Goal: Task Accomplishment & Management: Use online tool/utility

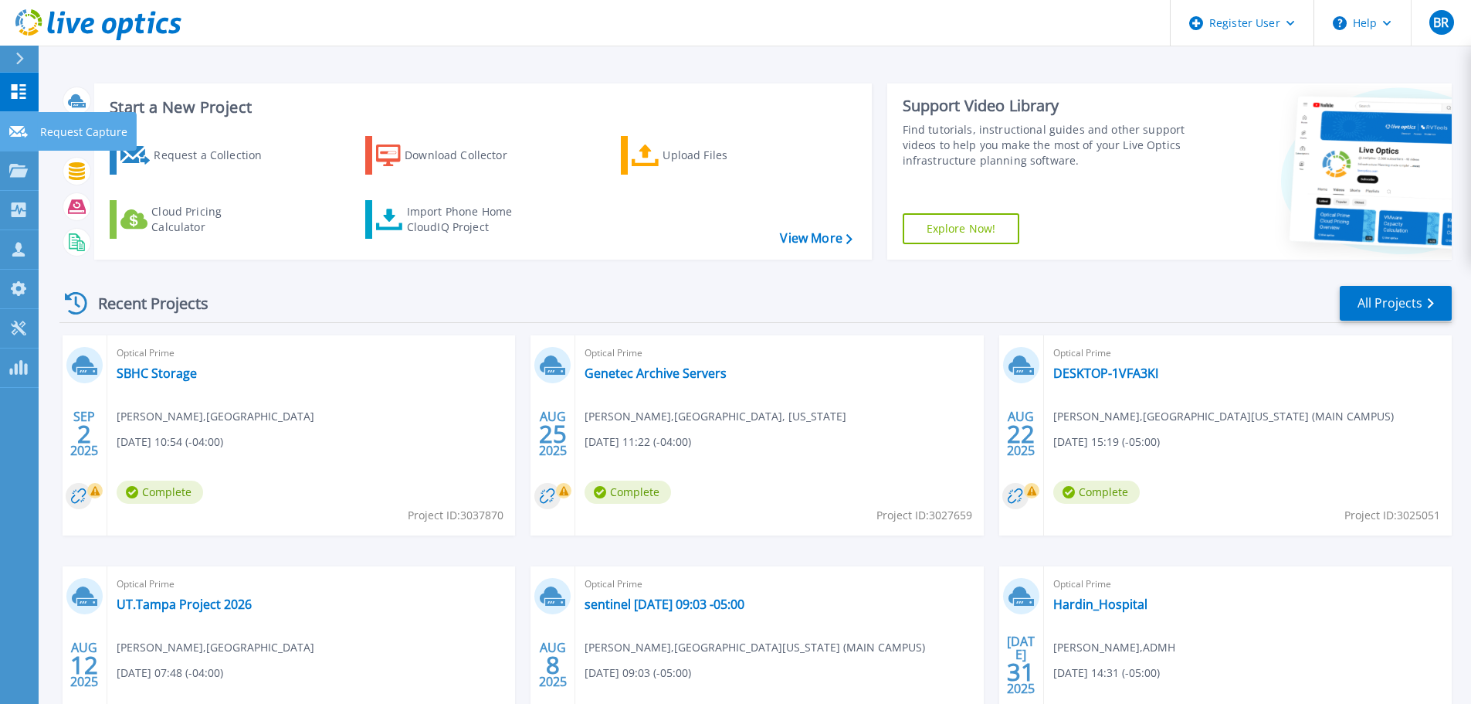
click at [54, 133] on p "Request Capture" at bounding box center [83, 132] width 87 height 40
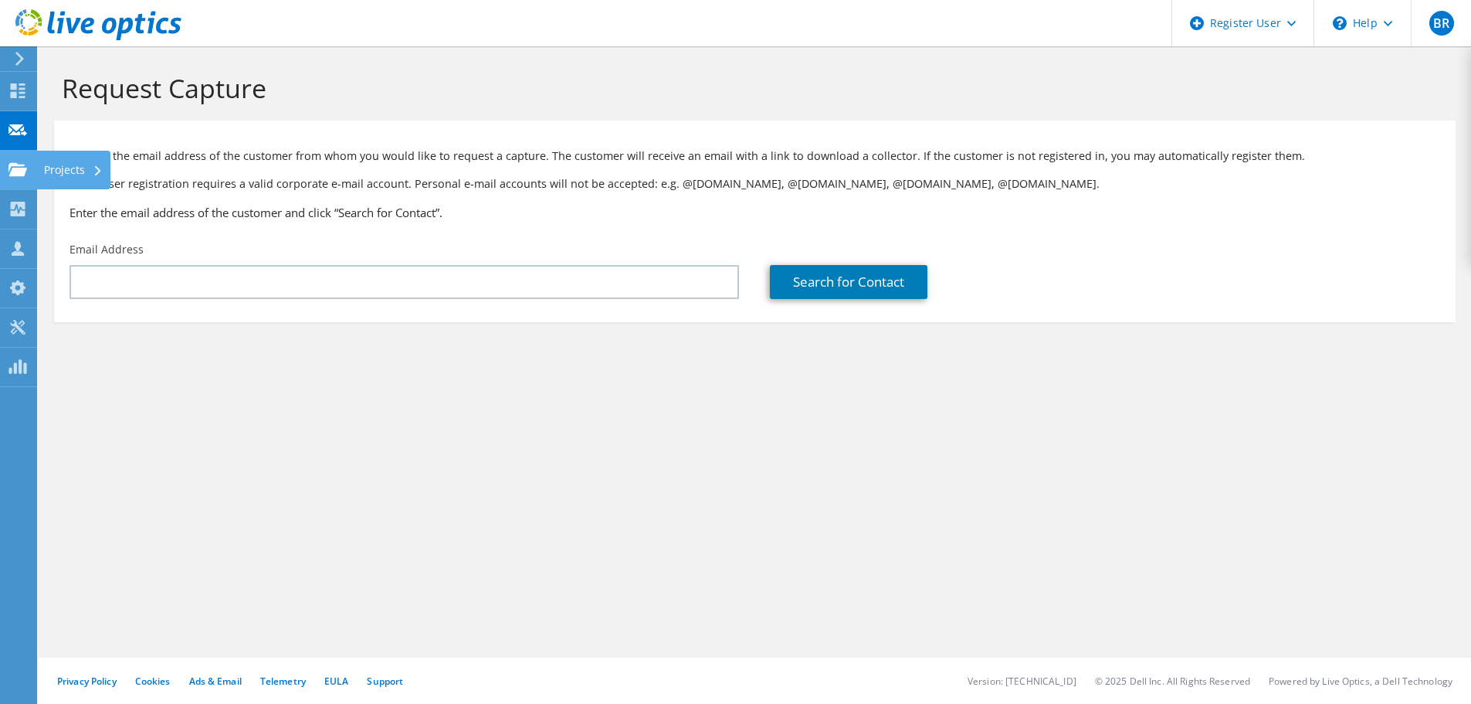
click at [15, 171] on use at bounding box center [17, 168] width 19 height 13
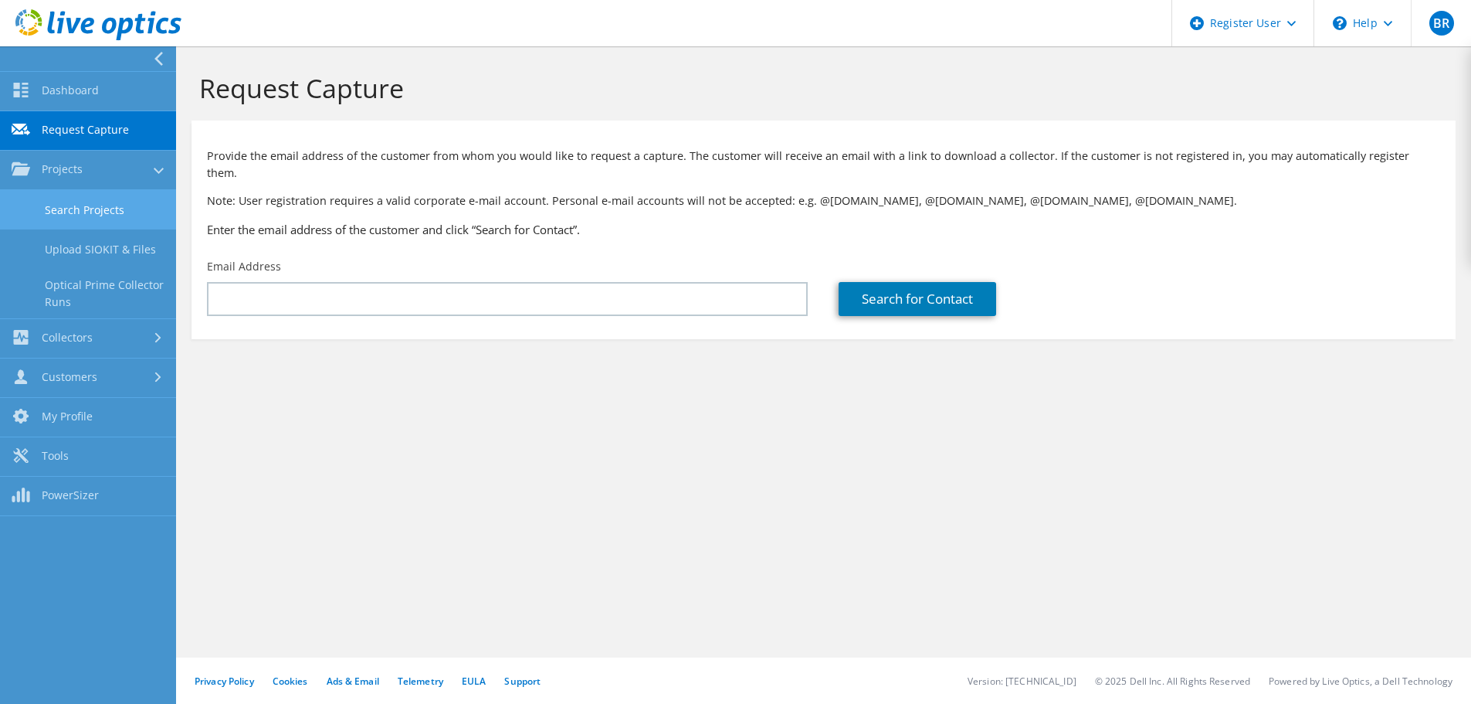
click at [93, 216] on link "Search Projects" at bounding box center [88, 209] width 176 height 39
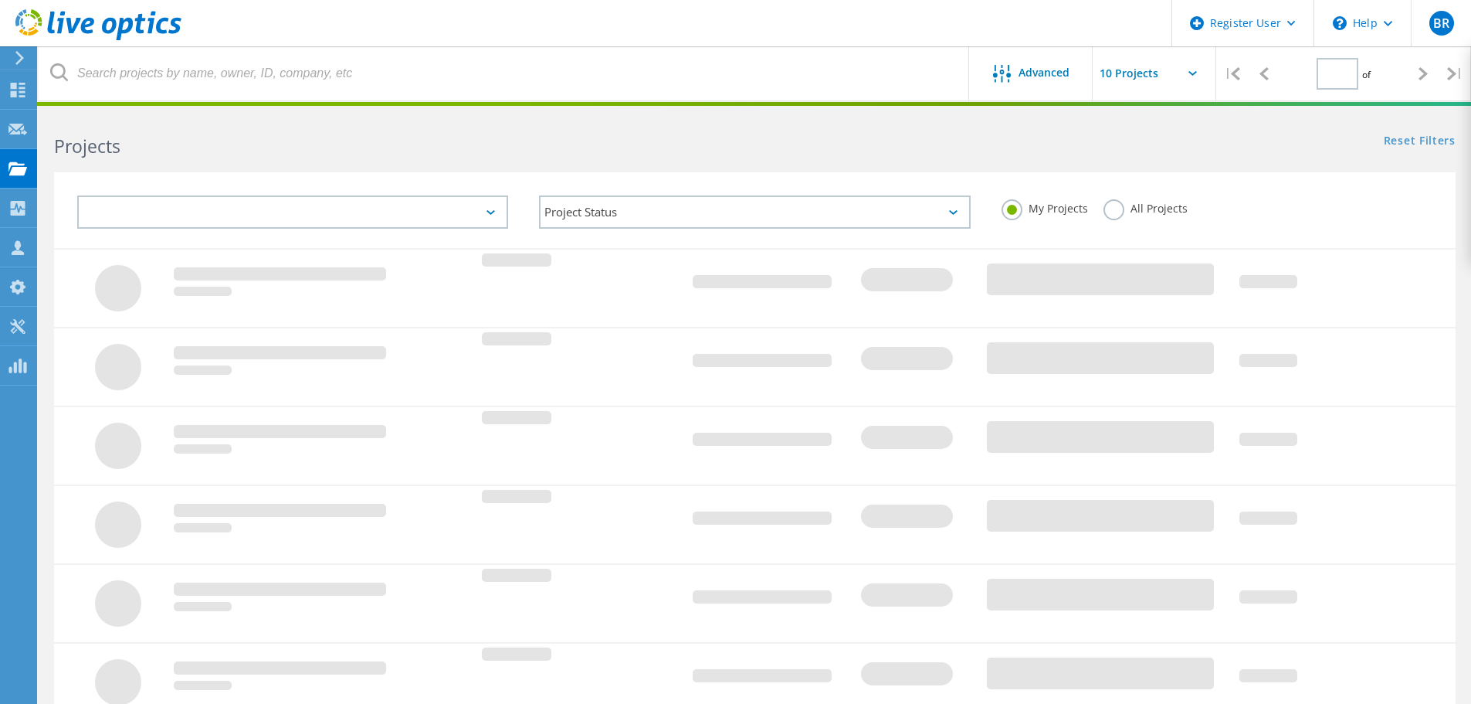
type input "1"
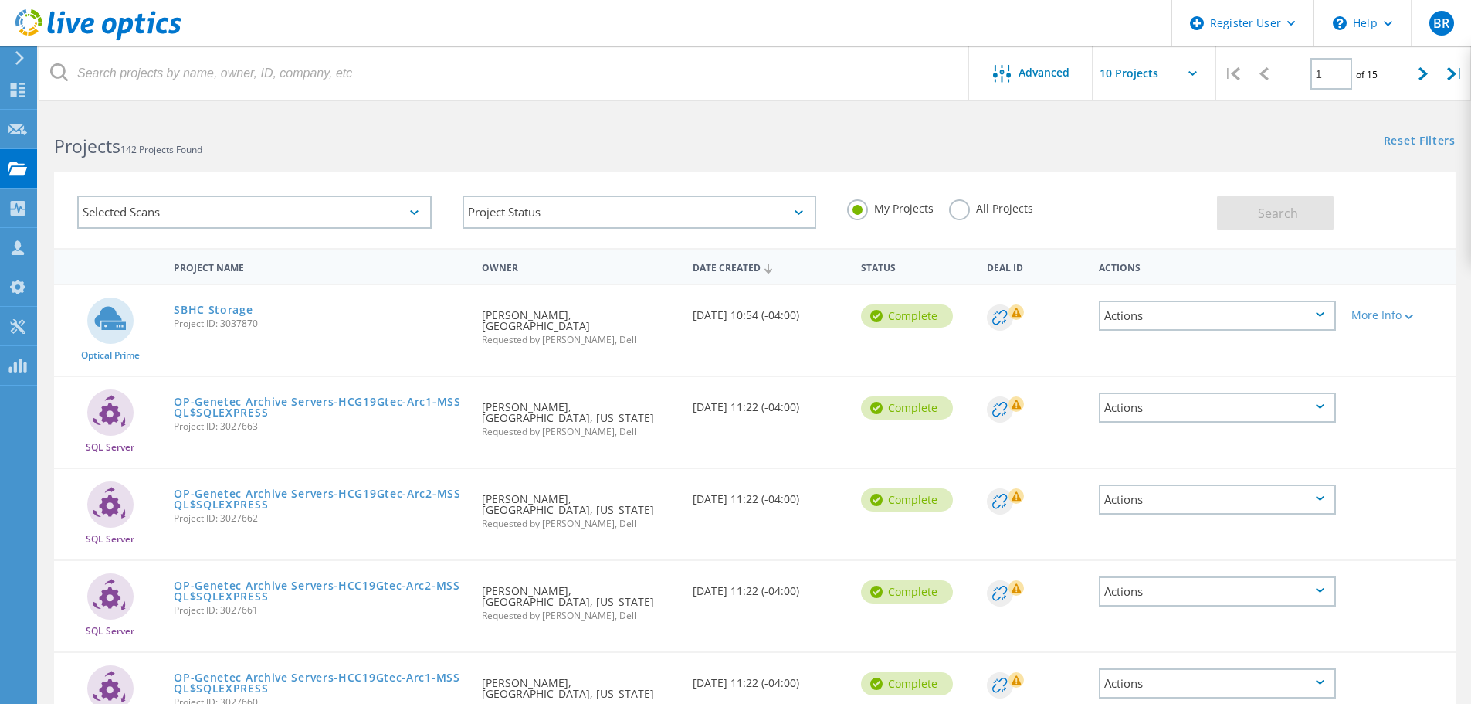
click at [534, 330] on div "Requested By Harry Howes, HIGHLANDS CO SCHOOL DISTRICT Requested by Stephen Gas…" at bounding box center [579, 322] width 210 height 75
click at [68, 127] on div "Request Capture" at bounding box center [87, 129] width 87 height 11
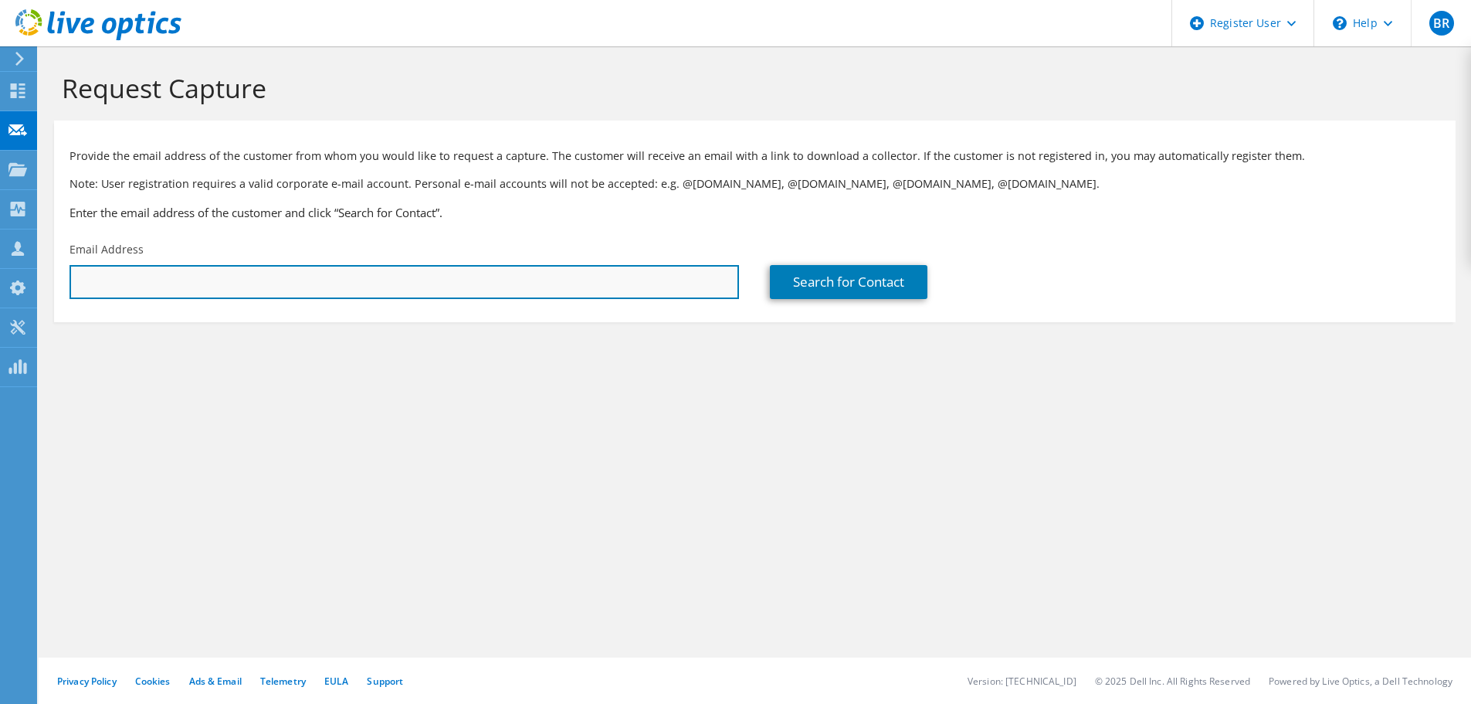
click at [300, 281] on input "text" at bounding box center [405, 282] width 670 height 34
drag, startPoint x: 171, startPoint y: 288, endPoint x: 0, endPoint y: 290, distance: 171.5
click at [0, 290] on div "BR Dell User Bryce Renning Bryce.Renning@dell.com Dell My Profile Log Out \n He…" at bounding box center [735, 352] width 1471 height 704
type input "h"
paste input "howesh@highlands.k12.fl.us"
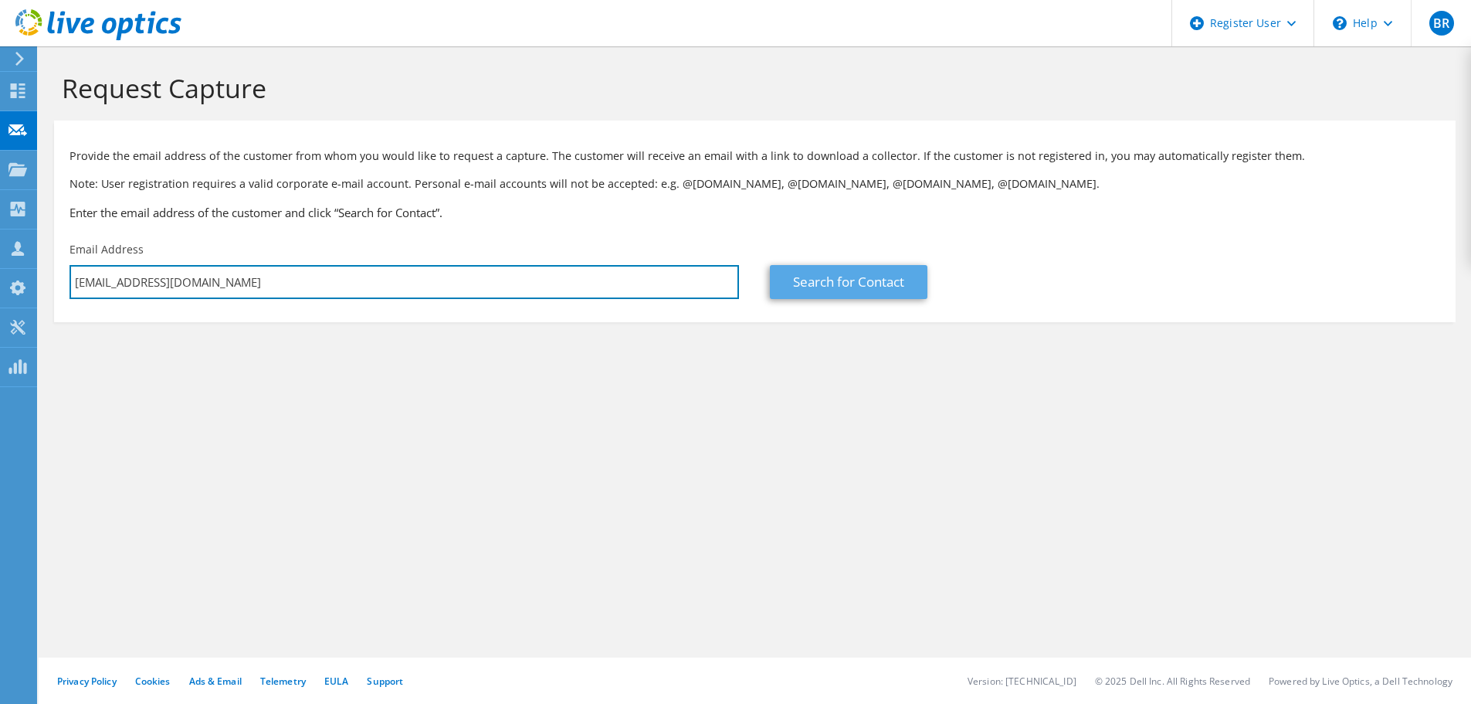
type input "howesh@highlands.k12.fl.us"
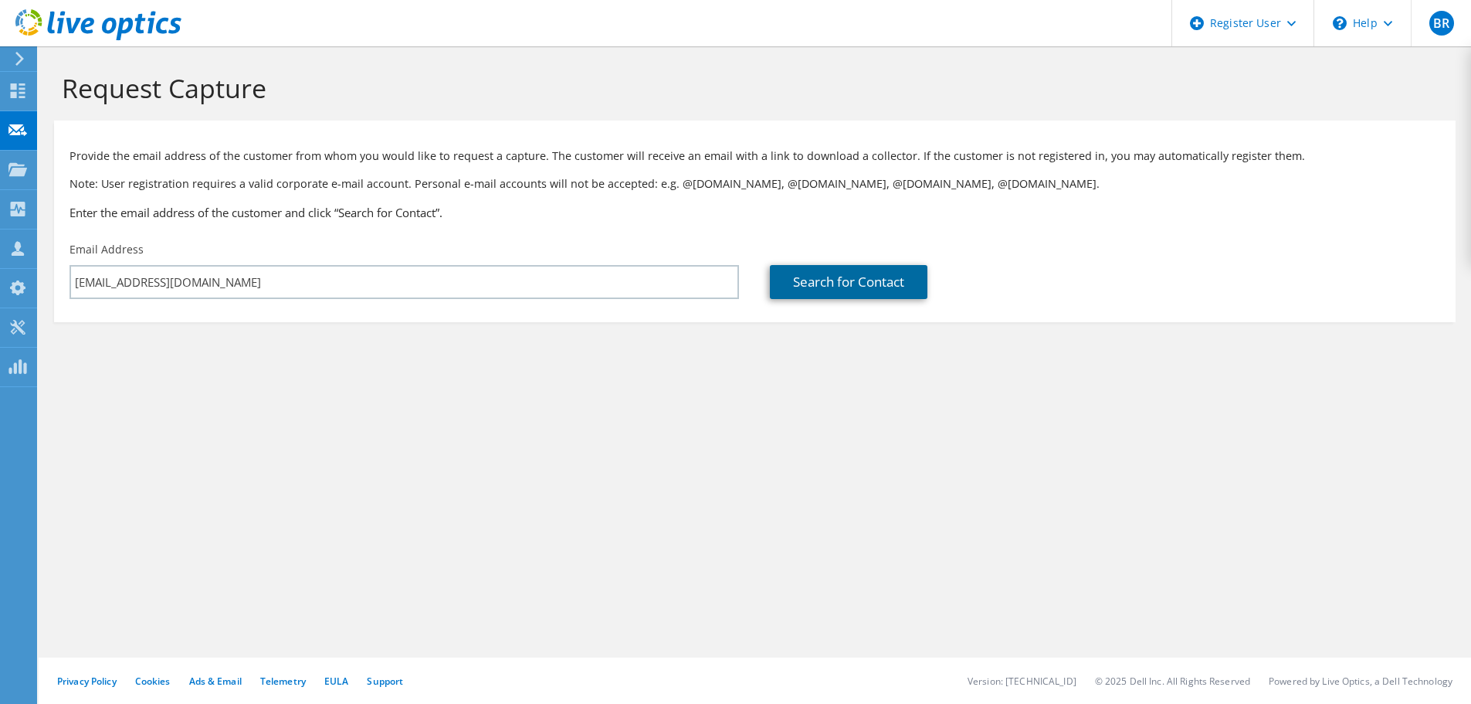
click at [821, 265] on link "Search for Contact" at bounding box center [849, 282] width 158 height 34
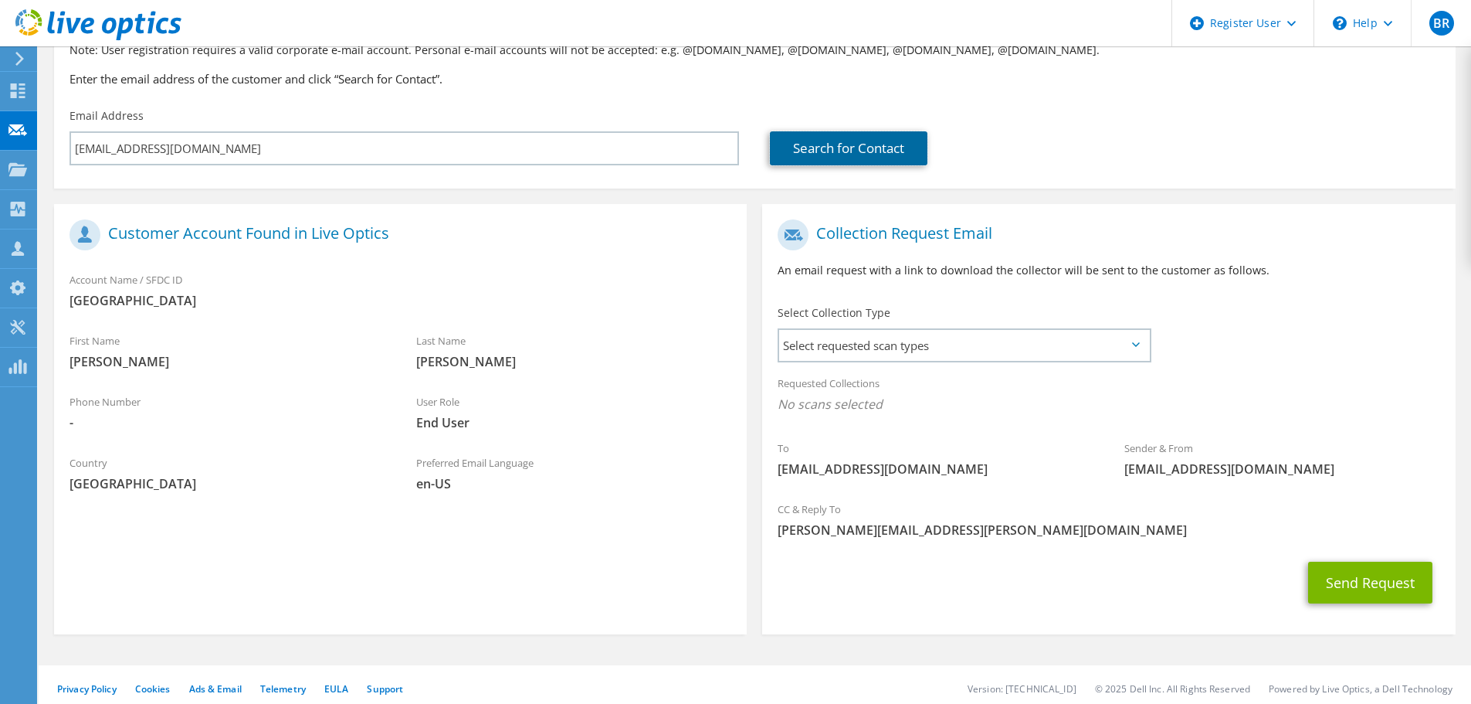
scroll to position [141, 0]
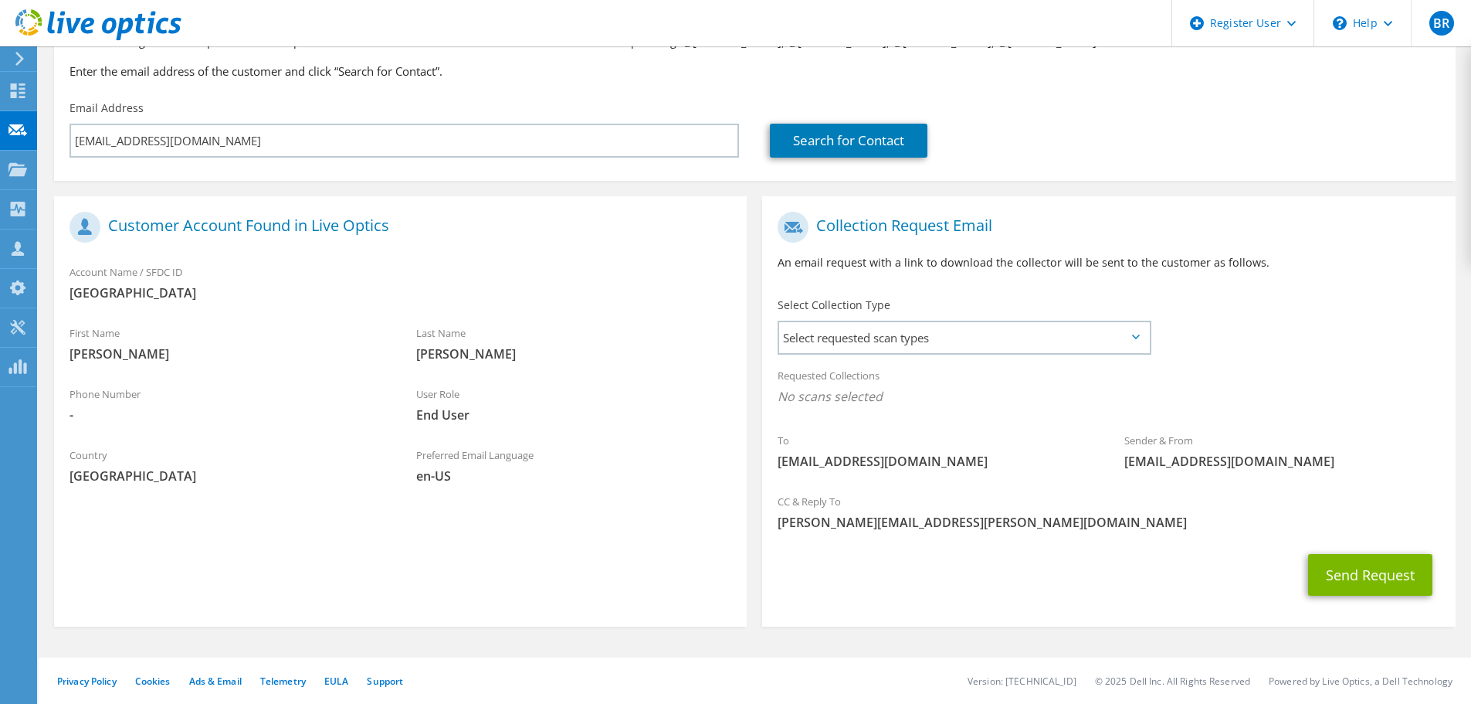
click at [1138, 334] on icon at bounding box center [1136, 336] width 8 height 5
click at [1134, 333] on span "Select requested scan types" at bounding box center [964, 337] width 370 height 31
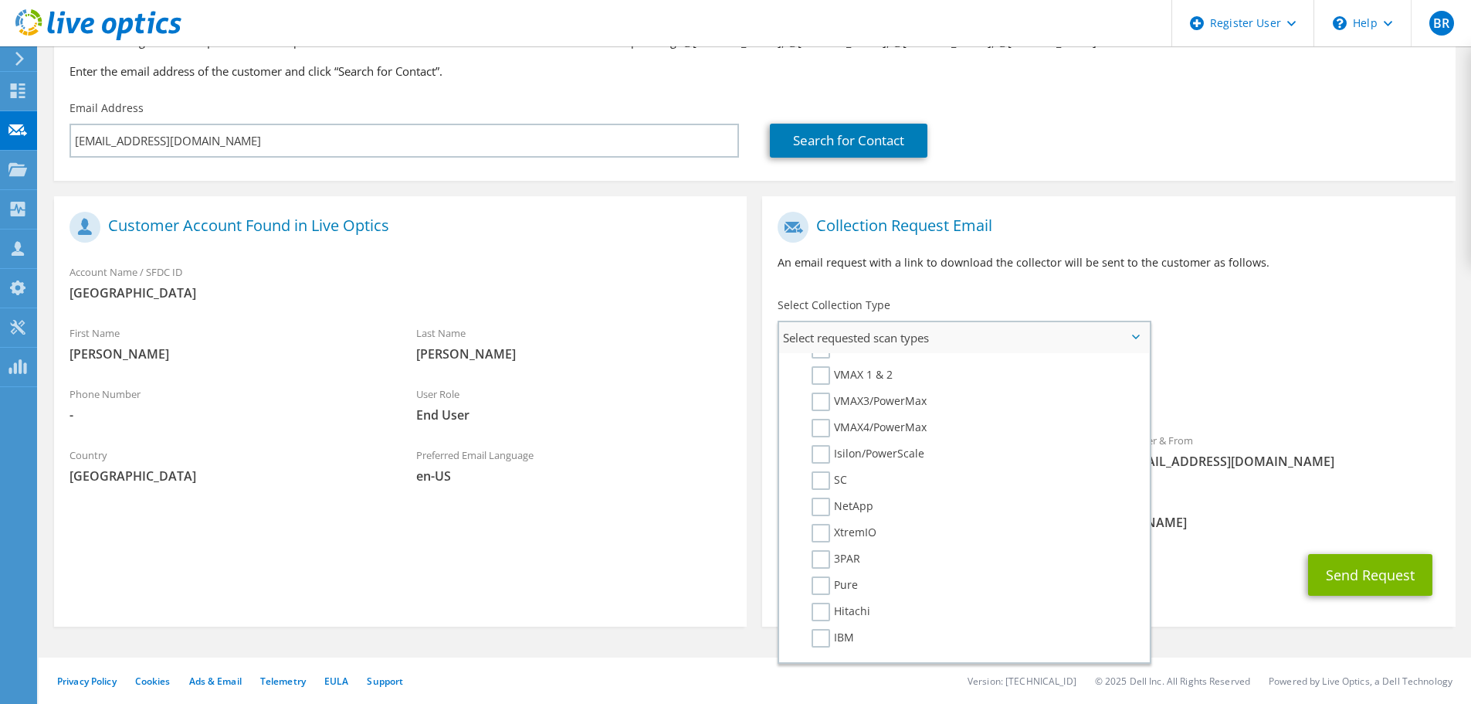
scroll to position [359, 0]
click at [1135, 335] on icon at bounding box center [1136, 336] width 8 height 5
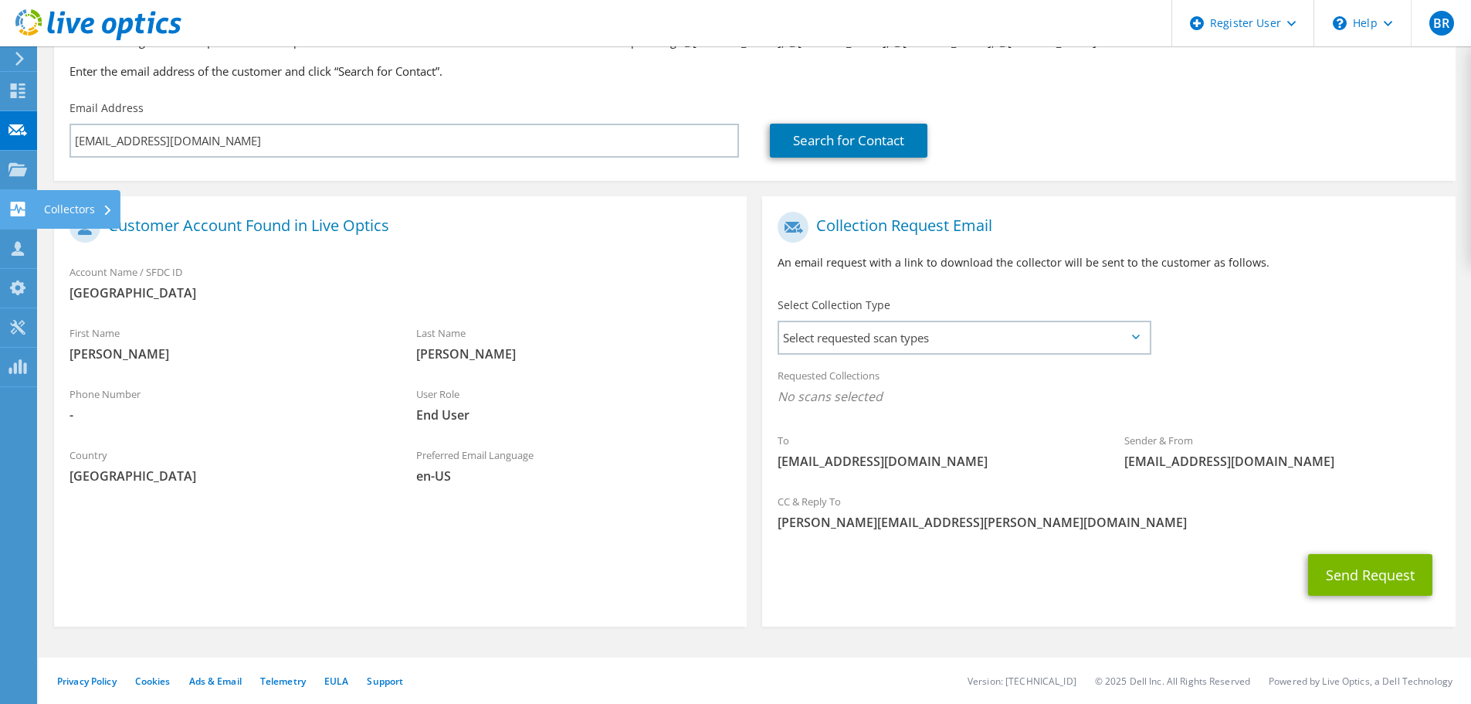
click at [12, 213] on use at bounding box center [18, 209] width 15 height 15
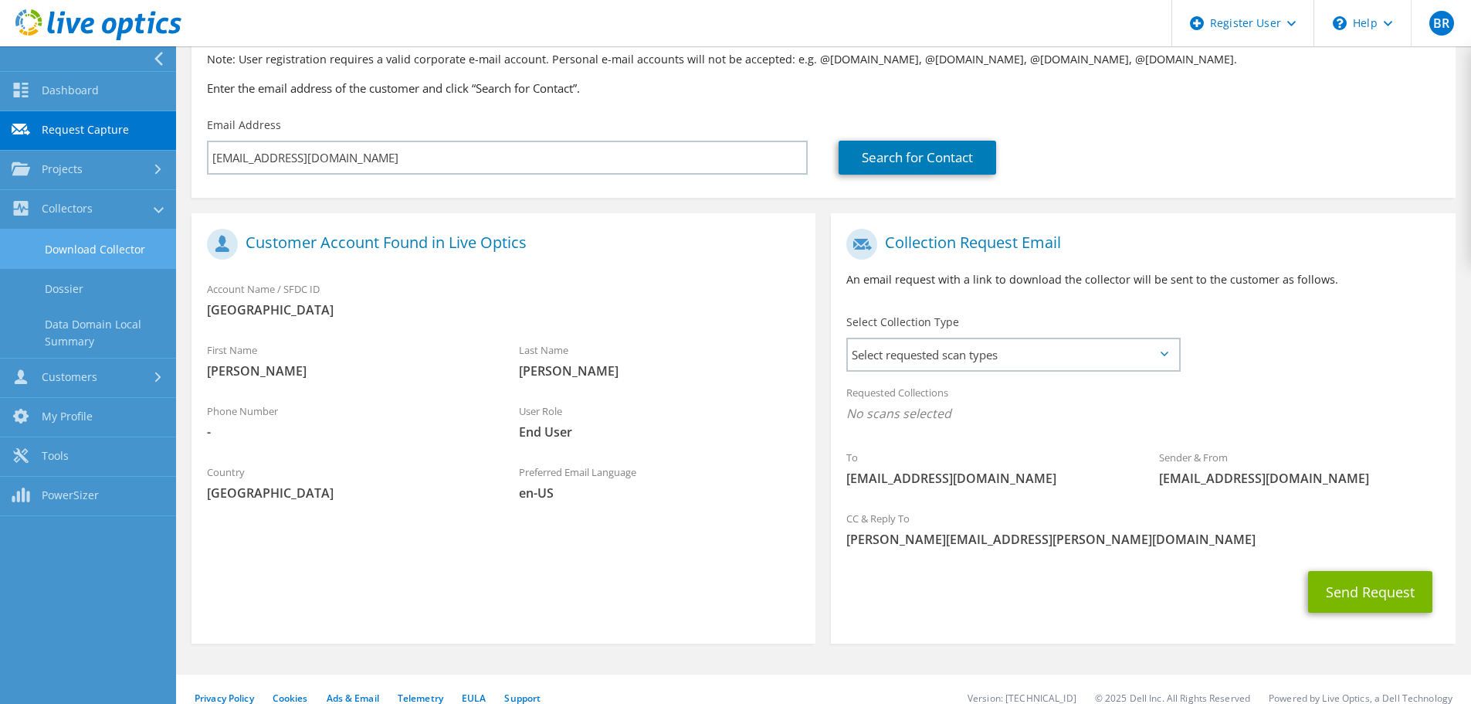
click at [128, 249] on link "Download Collector" at bounding box center [88, 248] width 176 height 39
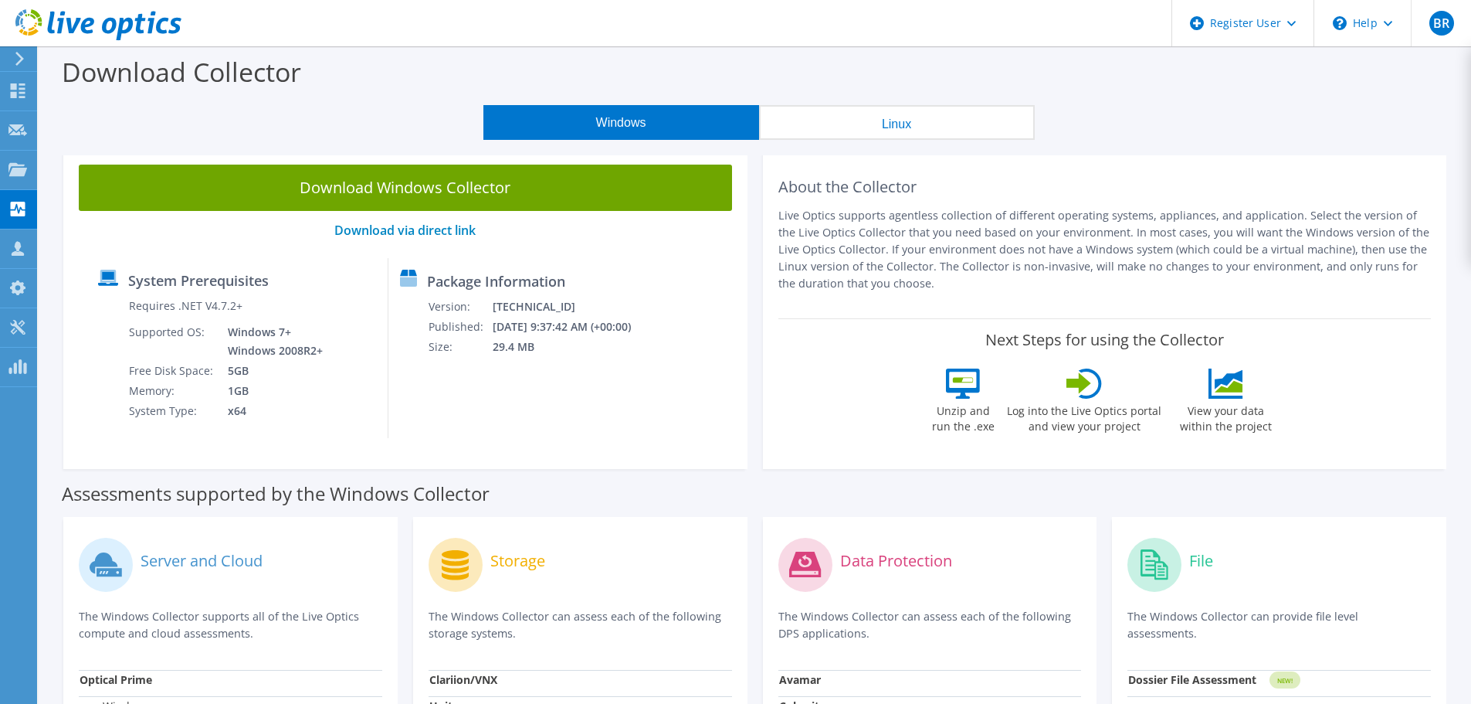
click at [914, 130] on button "Linux" at bounding box center [897, 122] width 276 height 35
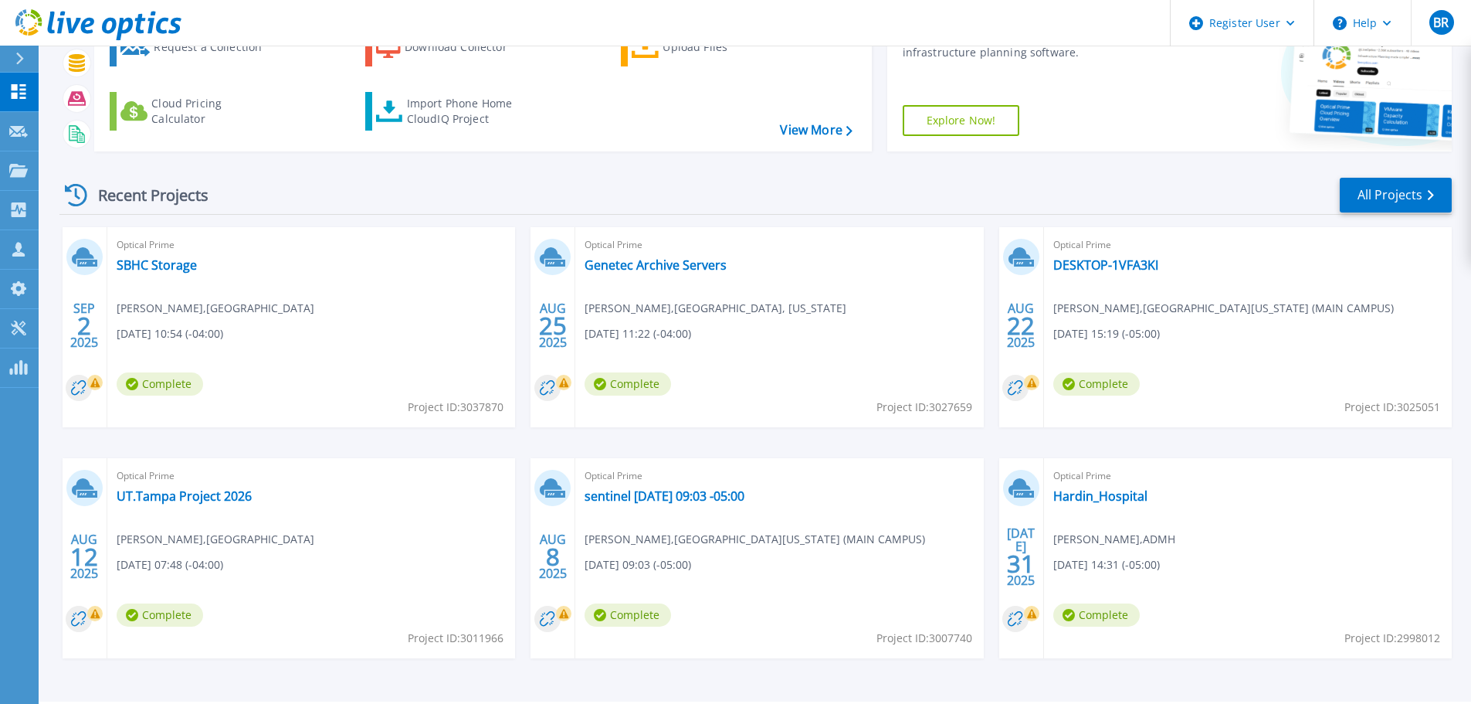
scroll to position [114, 0]
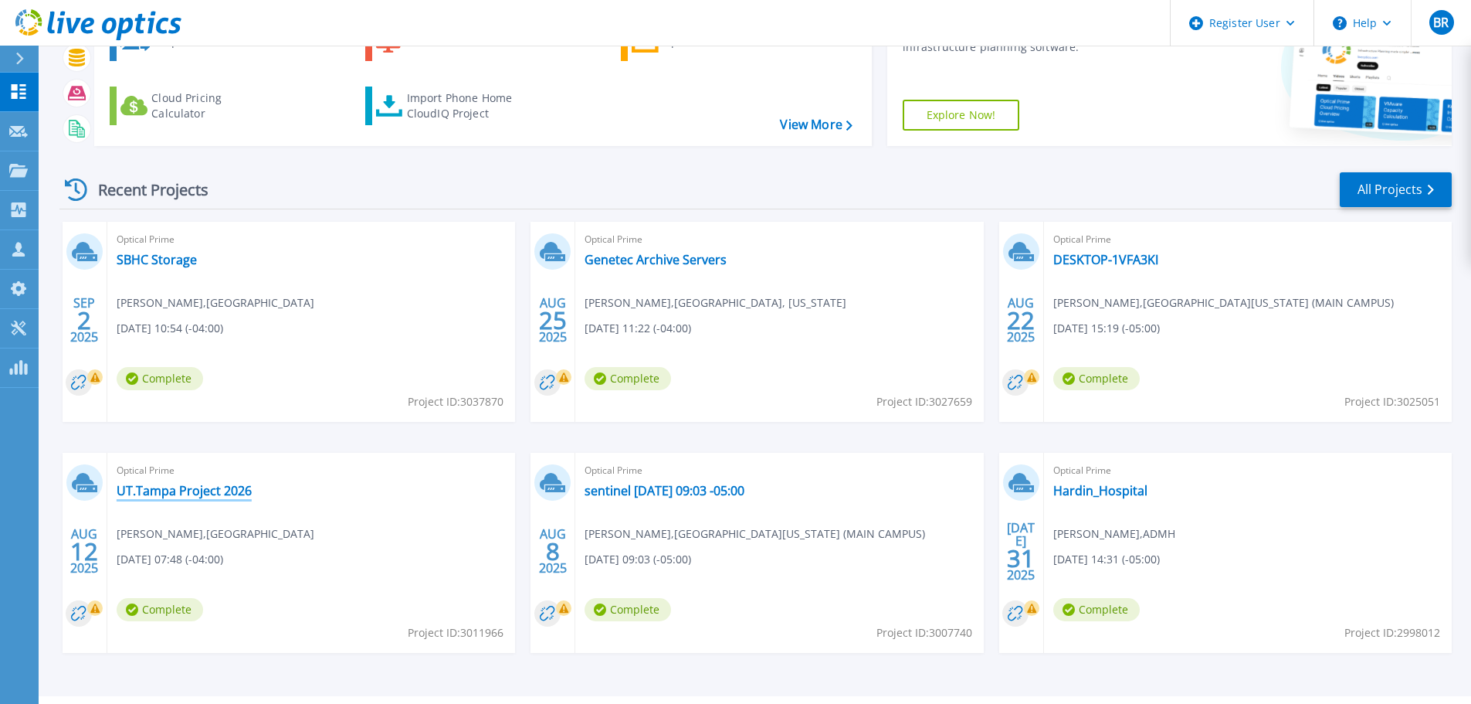
click at [232, 487] on link "UT.Tampa Project 2026" at bounding box center [184, 490] width 135 height 15
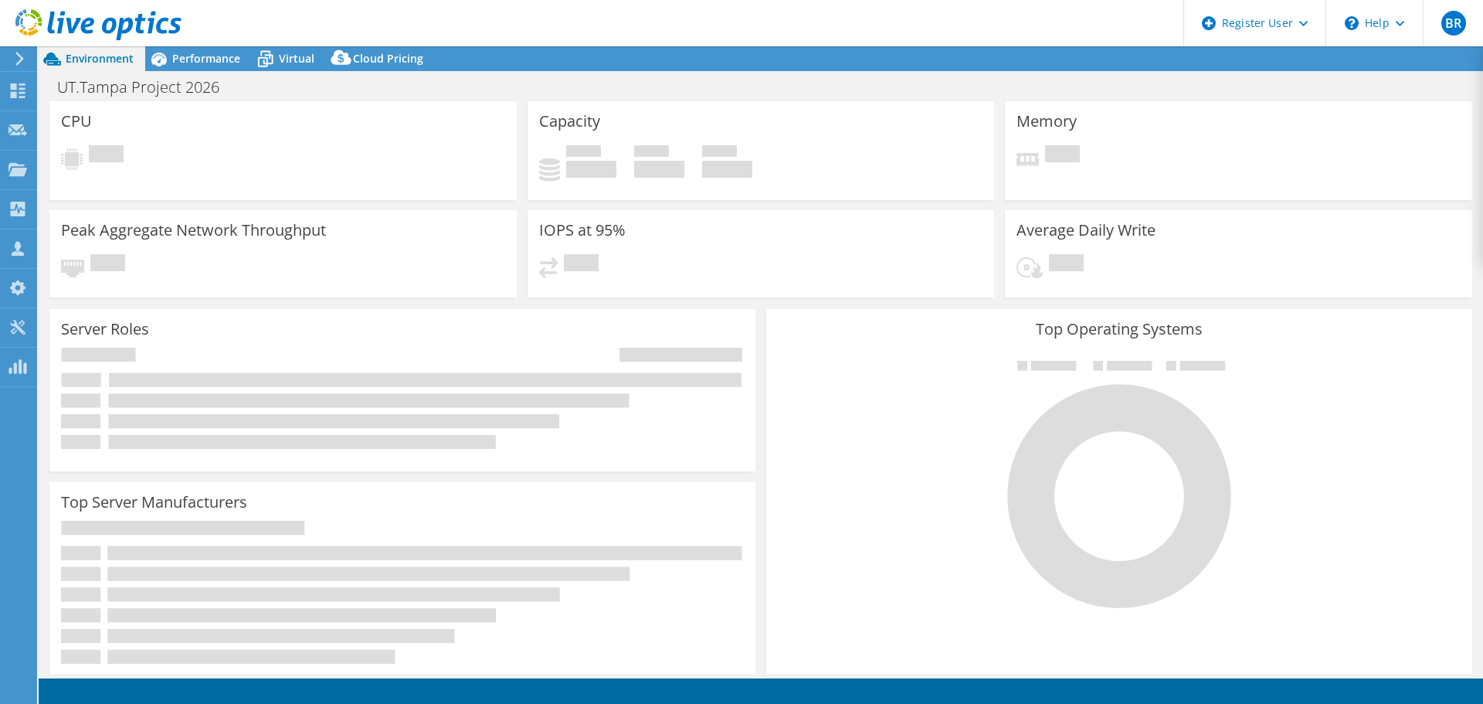
select select "USD"
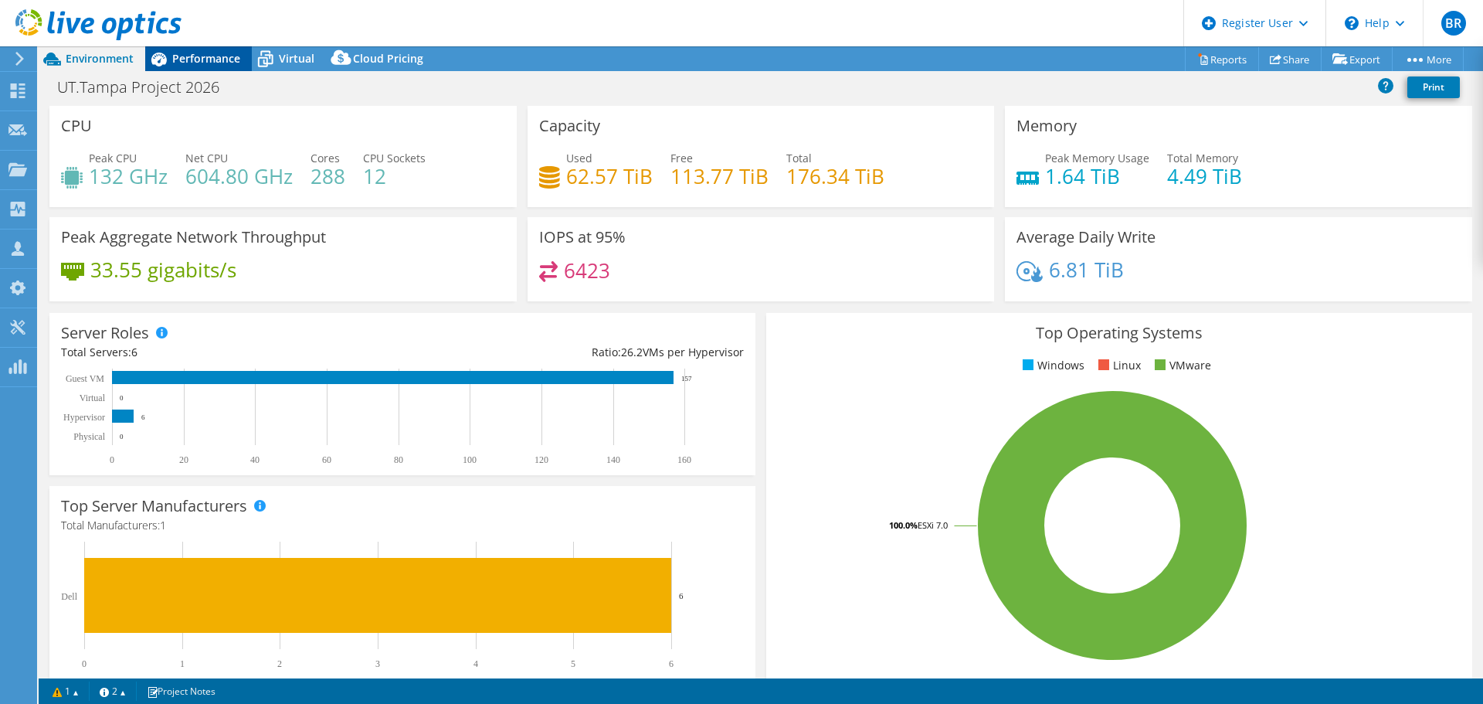
click at [214, 57] on span "Performance" at bounding box center [206, 58] width 68 height 15
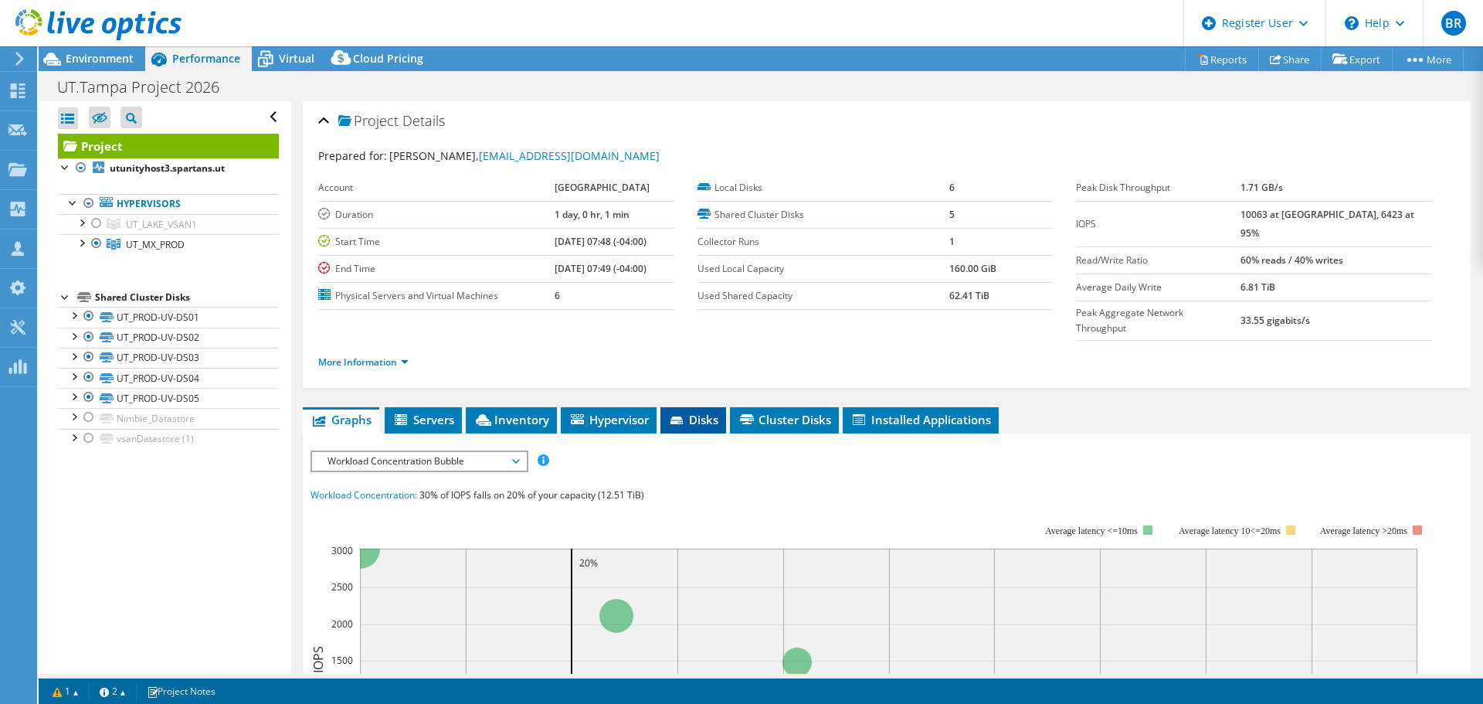
click at [690, 412] on span "Disks" at bounding box center [693, 419] width 50 height 15
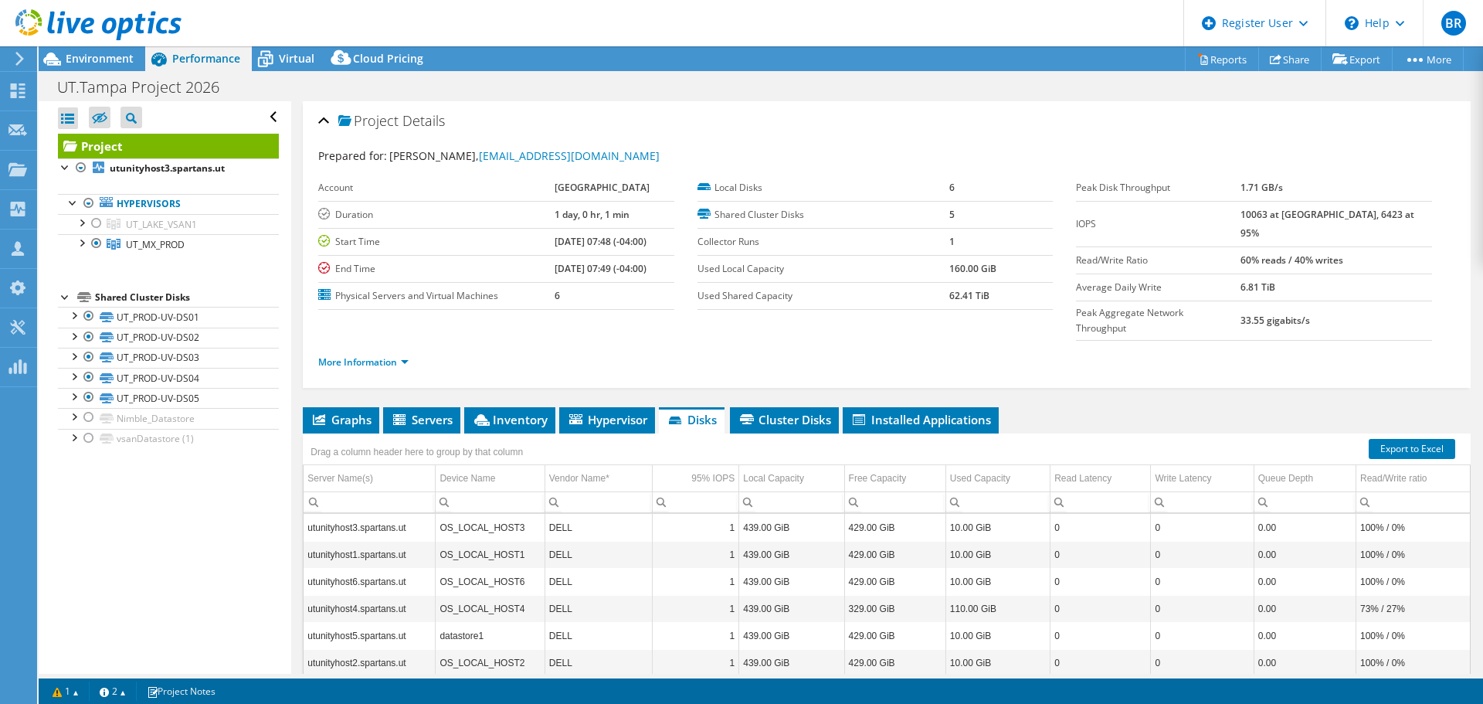
scroll to position [116, 0]
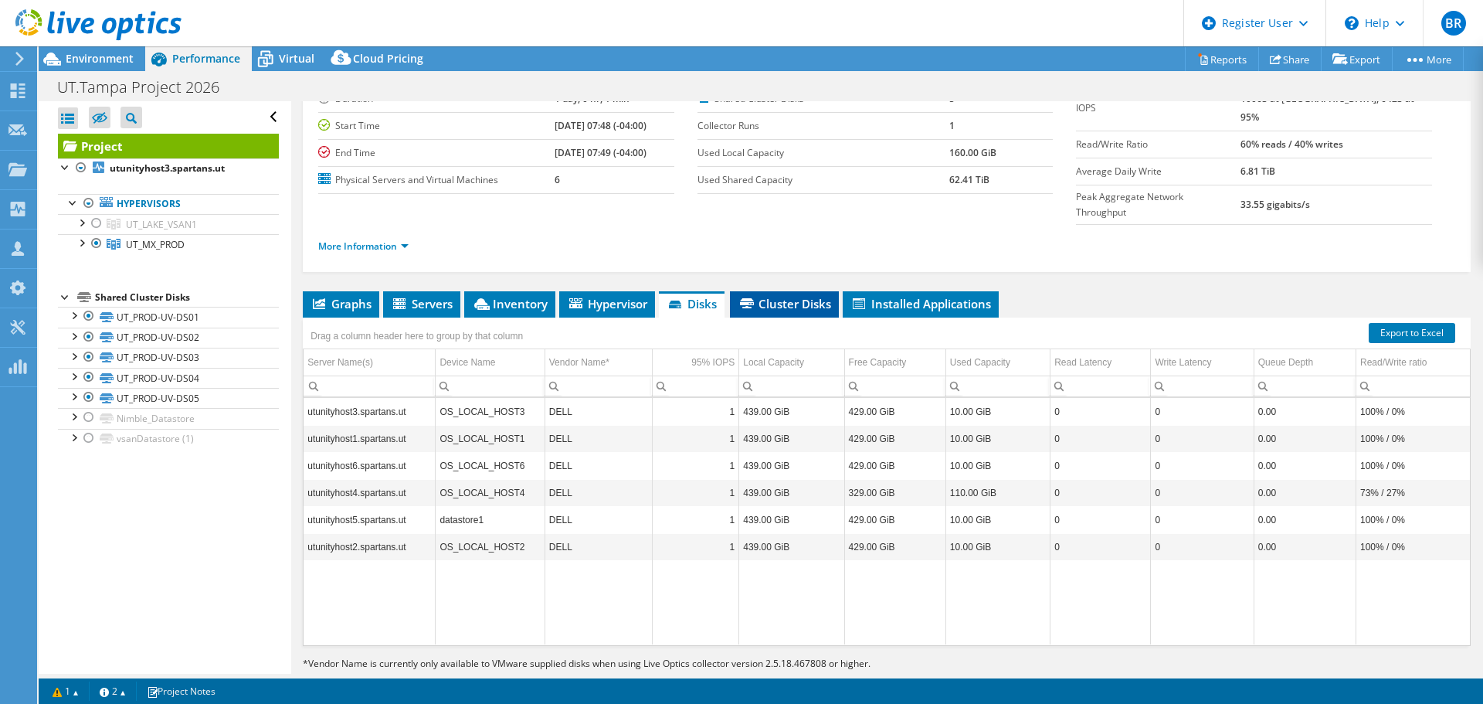
click at [792, 296] on span "Cluster Disks" at bounding box center [784, 303] width 93 height 15
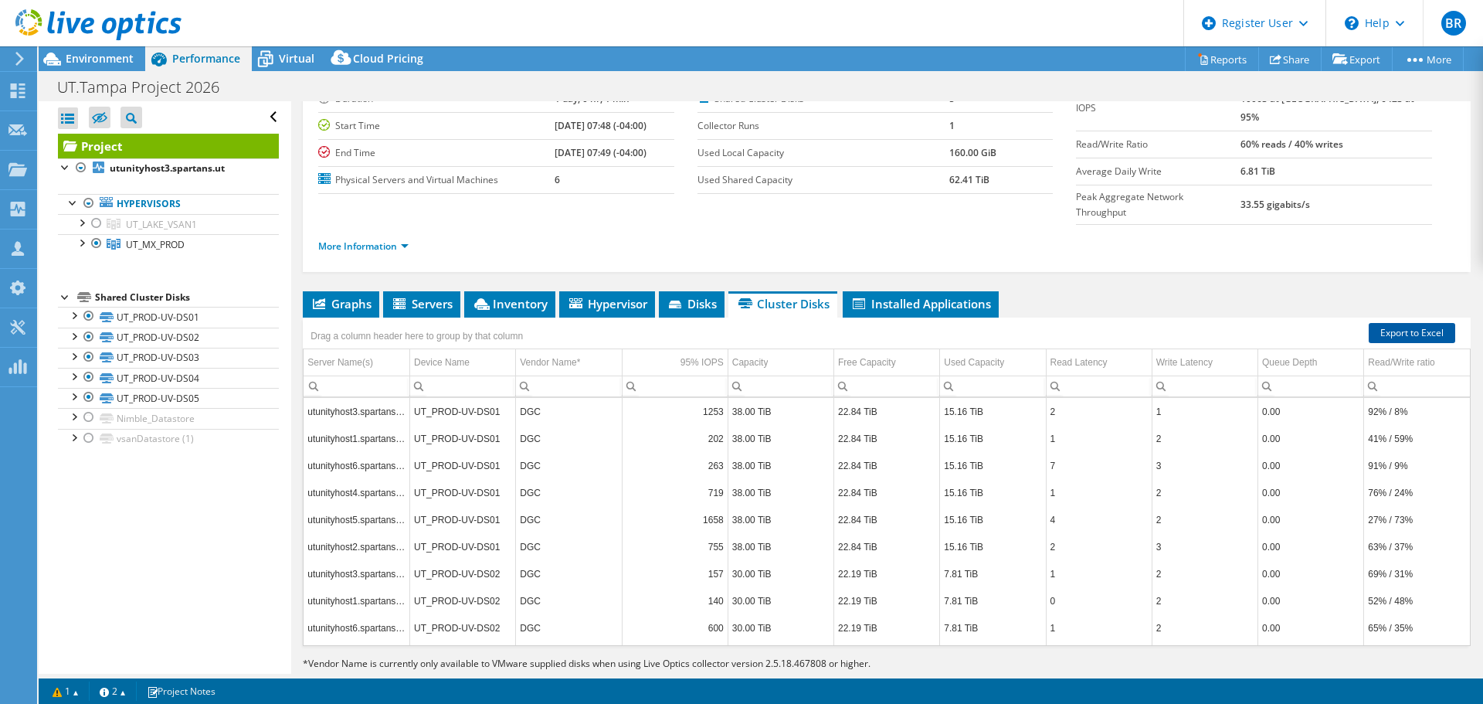
click at [1393, 323] on link "Export to Excel" at bounding box center [1412, 333] width 87 height 20
